Goal: Transaction & Acquisition: Purchase product/service

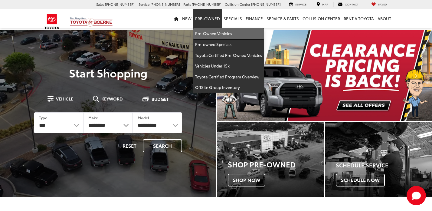
click at [211, 37] on link "Pre-Owned Vehicles" at bounding box center [229, 33] width 71 height 11
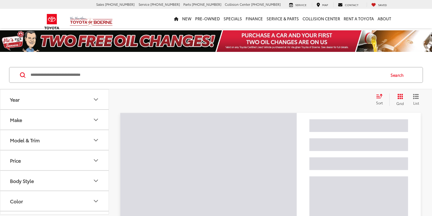
click at [173, 72] on div "Search Clear All + 0 test Sort Price: High to Low Price: Low to High Year: High…" at bounding box center [216, 86] width 432 height 50
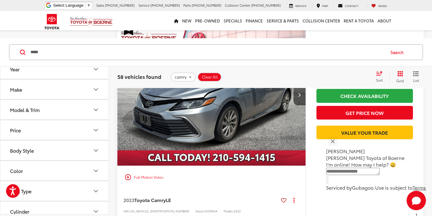
scroll to position [606, 0]
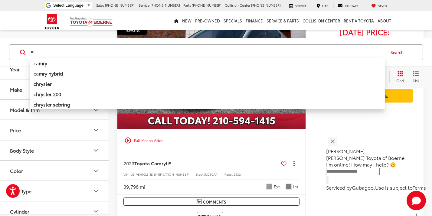
type input "*"
type input "*******"
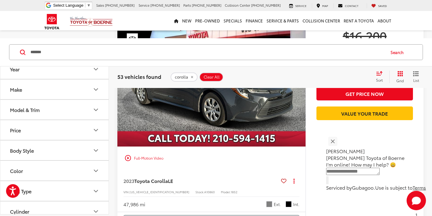
scroll to position [113, 0]
